Goal: Find specific page/section: Find specific page/section

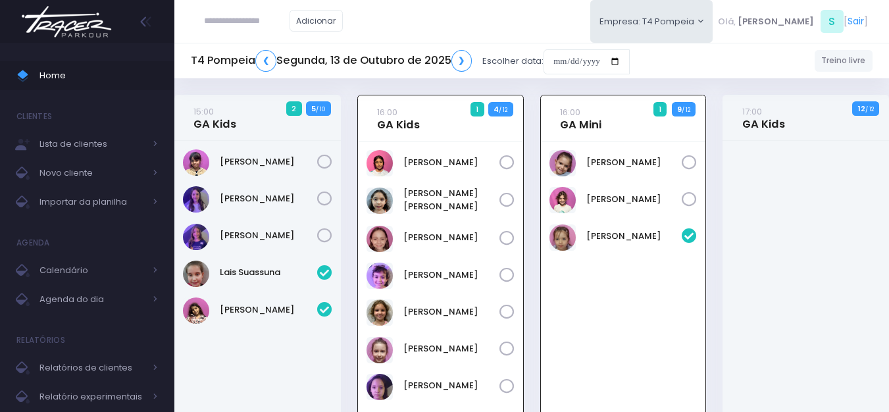
scroll to position [95, 0]
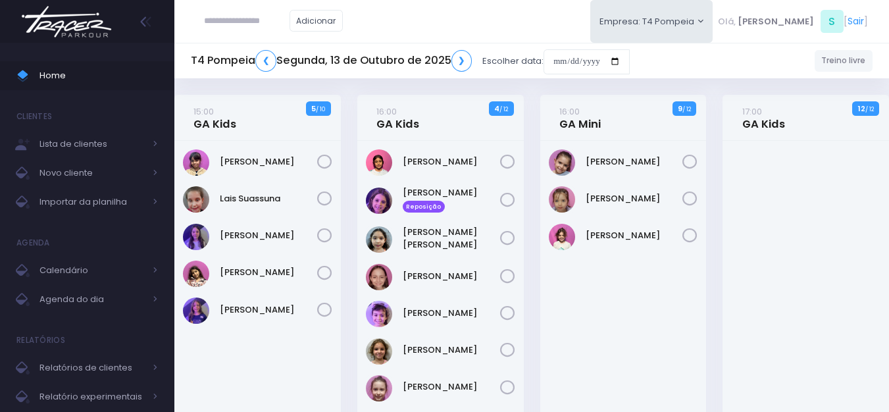
click at [99, 26] on img at bounding box center [66, 22] width 100 height 46
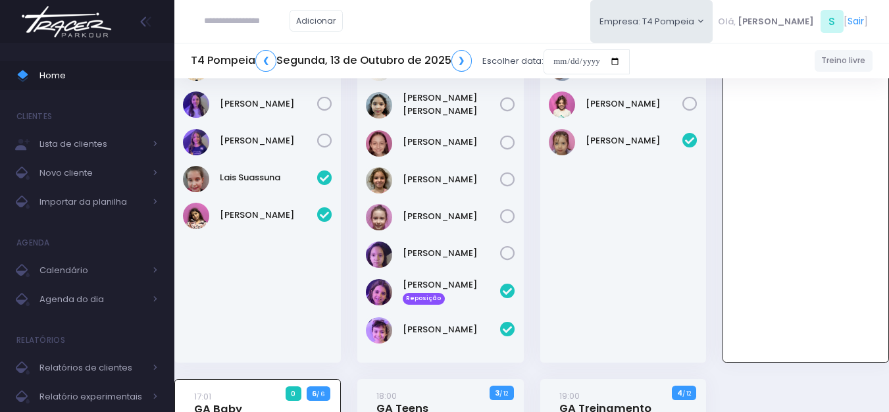
scroll to position [95, 0]
click at [84, 38] on img at bounding box center [66, 22] width 100 height 46
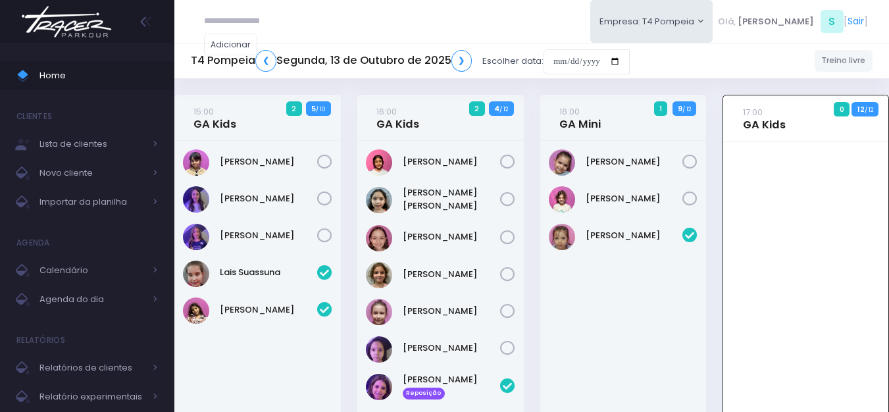
scroll to position [95, 0]
